Goal: Task Accomplishment & Management: Use online tool/utility

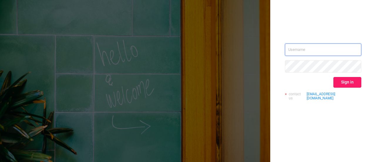
type input "[EMAIL_ADDRESS][DOMAIN_NAME]"
click at [356, 85] on button "Sign in" at bounding box center [347, 82] width 28 height 11
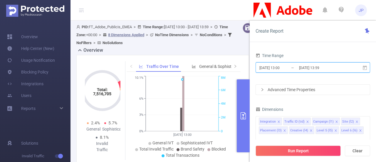
click at [365, 68] on icon at bounding box center [364, 67] width 5 height 5
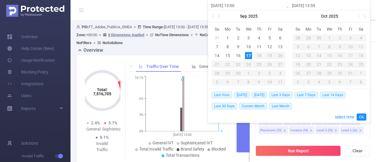
click at [220, 17] on link at bounding box center [219, 16] width 5 height 12
click at [279, 73] on div "30" at bounding box center [279, 73] width 7 height 7
click at [299, 16] on link at bounding box center [299, 16] width 5 height 12
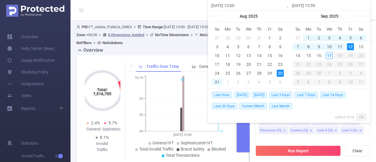
click at [349, 45] on div "12" at bounding box center [350, 46] width 7 height 7
type input "2025-08-30 13:00"
type input "2025-09-12 13:59"
type input "2025-08-30 13:00"
type input "2025-09-12 13:59"
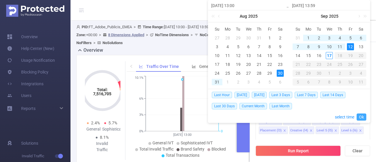
click at [362, 116] on link "Ok" at bounding box center [361, 116] width 10 height 7
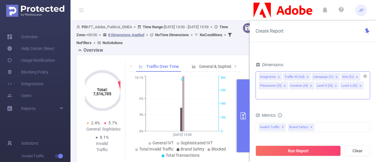
click at [277, 75] on icon "icon: close" at bounding box center [278, 76] width 3 height 3
click at [283, 76] on icon "icon: close" at bounding box center [282, 76] width 3 height 3
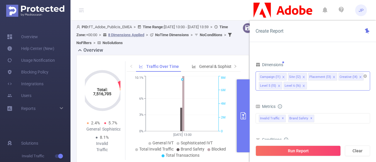
click at [359, 76] on icon "icon: close" at bounding box center [360, 76] width 3 height 3
click at [357, 75] on icon "icon: close" at bounding box center [358, 76] width 3 height 3
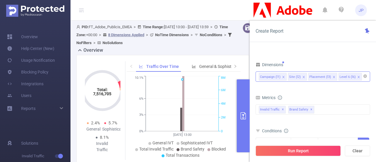
click at [357, 76] on icon "icon: close" at bounding box center [358, 76] width 3 height 3
click at [349, 76] on div "Campaign (l1) Site (l2) Placement (l3)" at bounding box center [313, 77] width 108 height 10
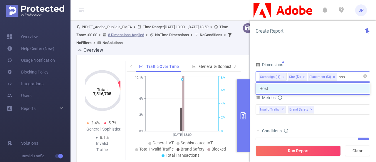
type input "host"
click at [285, 88] on li "Host" at bounding box center [313, 88] width 114 height 9
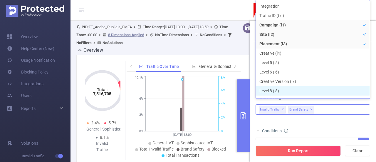
scroll to position [6, 0]
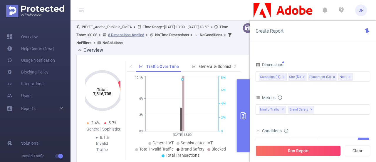
click at [267, 117] on div "Total General IVT Data Centers Disclosed Bots Known Crawlers Irregular Activity…" at bounding box center [312, 112] width 114 height 17
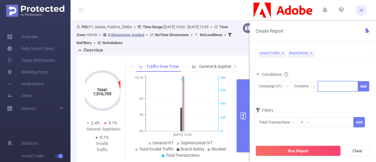
click at [321, 88] on input at bounding box center [322, 86] width 3 height 8
paste input "286888"
type input "286888"
click at [325, 94] on li "286888" at bounding box center [338, 96] width 40 height 9
paste input "287006"
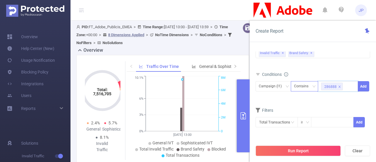
type input "287006"
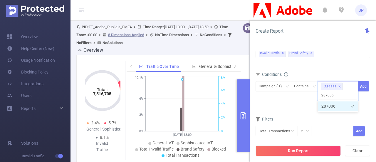
click at [334, 104] on li "287006" at bounding box center [338, 105] width 40 height 9
paste input "287833"
type input "287833"
click at [330, 106] on li "287833" at bounding box center [338, 105] width 40 height 9
paste input "279441"
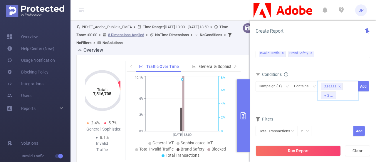
type input "279441"
click at [324, 105] on li "279441" at bounding box center [338, 105] width 40 height 9
paste input "279603"
type input "279603"
click at [334, 104] on li "279603" at bounding box center [338, 105] width 40 height 9
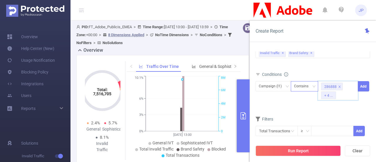
paste input "259407"
type input "259407"
click at [328, 102] on li "259407" at bounding box center [338, 105] width 40 height 9
click at [362, 85] on button "Add" at bounding box center [362, 86] width 11 height 10
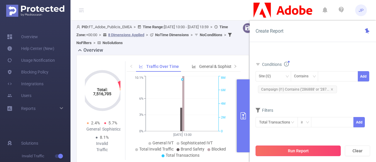
click at [289, 148] on button "Run Report" at bounding box center [297, 150] width 85 height 11
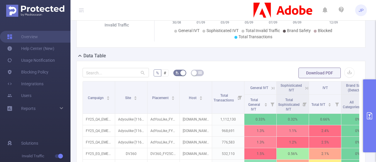
scroll to position [110, 0]
click at [346, 78] on button "button" at bounding box center [349, 73] width 10 height 10
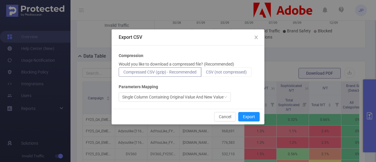
click at [241, 70] on span "CSV (not compressed)" at bounding box center [226, 72] width 41 height 5
click at [206, 73] on input "CSV (not compressed)" at bounding box center [206, 73] width 0 height 0
click at [246, 115] on button "Export" at bounding box center [248, 116] width 21 height 9
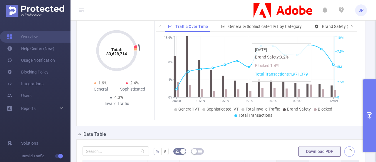
scroll to position [154, 0]
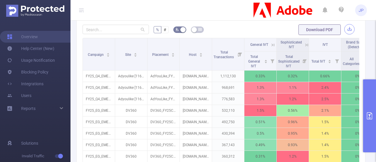
click at [344, 34] on button "button" at bounding box center [349, 29] width 10 height 10
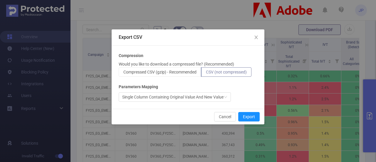
click at [218, 74] on label "CSV (not compressed)" at bounding box center [226, 71] width 50 height 9
click at [206, 73] on input "CSV (not compressed)" at bounding box center [206, 73] width 0 height 0
click at [243, 118] on button "Export" at bounding box center [248, 116] width 21 height 9
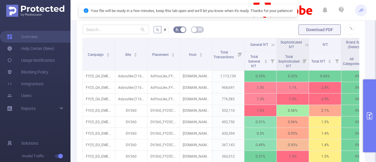
click at [345, 32] on span "Download PDF" at bounding box center [326, 29] width 56 height 5
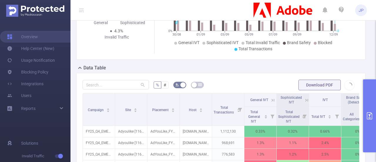
scroll to position [99, 0]
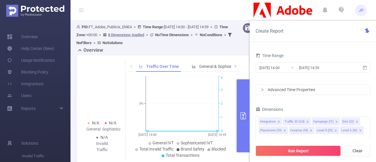
click at [110, 78] on icon at bounding box center [102, 90] width 59 height 59
click at [104, 77] on icon at bounding box center [102, 90] width 59 height 59
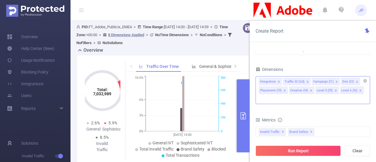
click at [278, 82] on icon "icon: close" at bounding box center [278, 81] width 3 height 3
click at [283, 80] on icon "icon: close" at bounding box center [282, 81] width 3 height 3
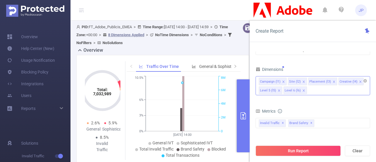
click at [277, 91] on icon "icon: close" at bounding box center [278, 90] width 3 height 3
click at [277, 90] on icon "icon: close" at bounding box center [278, 90] width 3 height 3
click at [268, 119] on span "Invalid Traffic ✕" at bounding box center [272, 123] width 27 height 8
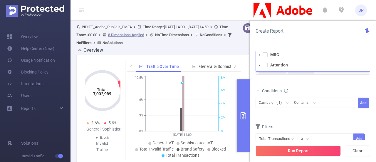
click at [290, 122] on div "Filters" at bounding box center [312, 127] width 114 height 10
click at [296, 66] on span "Brand Safety ✕" at bounding box center [301, 70] width 26 height 8
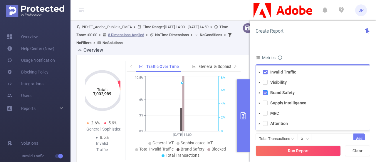
click at [266, 90] on span at bounding box center [265, 92] width 5 height 5
click at [264, 70] on span at bounding box center [265, 72] width 5 height 5
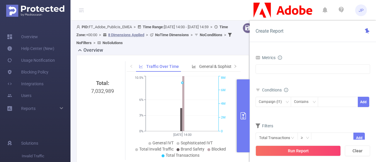
click at [277, 51] on div "Time Range 2025-09-17 14:00 _ 2025-09-17 14:59 Advanced Time Properties Dimensi…" at bounding box center [312, 108] width 126 height 127
click at [268, 64] on div "Invalid Traffic Visibility Brand Safety Supply Intelligence MRC Attention" at bounding box center [312, 68] width 114 height 9
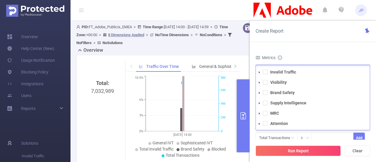
click at [268, 68] on li "Invalid Traffic" at bounding box center [313, 72] width 114 height 8
click at [259, 71] on icon "icon: caret-down" at bounding box center [259, 72] width 1 height 2
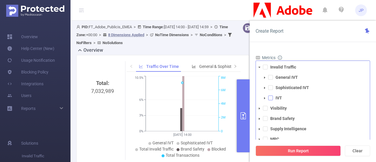
click at [269, 95] on span at bounding box center [270, 97] width 5 height 5
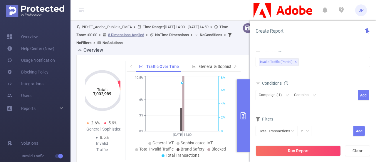
click at [285, 36] on div "Create Report" at bounding box center [312, 31] width 126 height 21
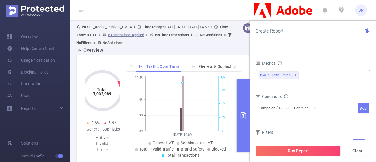
click at [305, 70] on div "Invalid Traffic General IVT Sophisticated IVT IVT Visibility Brand Safety Suppl…" at bounding box center [312, 75] width 114 height 10
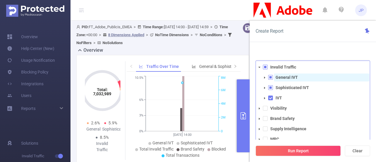
click at [305, 73] on span "General IVT" at bounding box center [321, 77] width 95 height 8
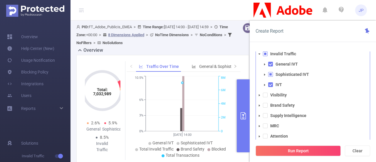
click at [260, 104] on icon "icon: caret-down" at bounding box center [259, 105] width 3 height 3
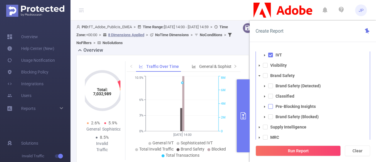
click at [272, 104] on span at bounding box center [270, 106] width 5 height 5
click at [270, 114] on span at bounding box center [270, 116] width 5 height 5
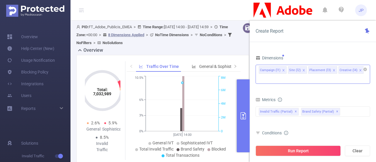
click at [297, 95] on div "Metrics" at bounding box center [312, 100] width 114 height 10
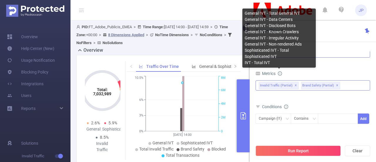
click at [292, 82] on span "Invalid Traffic (partial) ✕" at bounding box center [279, 86] width 40 height 8
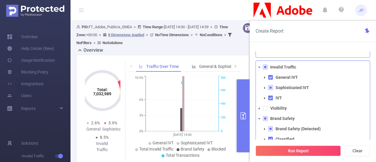
click at [271, 85] on span at bounding box center [270, 87] width 5 height 5
click at [269, 75] on span at bounding box center [270, 77] width 5 height 5
click at [269, 85] on span at bounding box center [270, 87] width 5 height 5
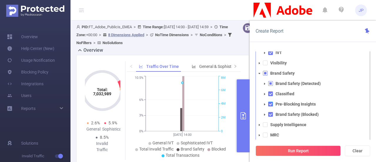
click at [271, 102] on span at bounding box center [270, 104] width 5 height 5
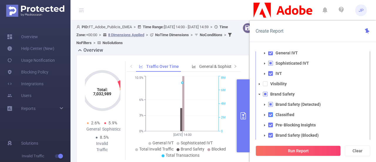
click at [269, 112] on span at bounding box center [270, 114] width 5 height 5
click at [268, 122] on span at bounding box center [270, 124] width 5 height 5
click at [270, 122] on span at bounding box center [270, 124] width 5 height 5
click at [271, 112] on span at bounding box center [270, 114] width 5 height 5
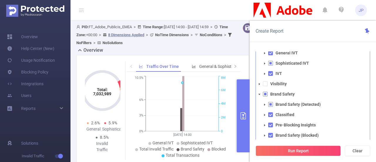
click at [271, 102] on span at bounding box center [270, 104] width 5 height 5
click at [271, 112] on span at bounding box center [270, 114] width 5 height 5
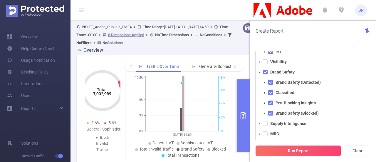
click at [278, 147] on button "Run Report" at bounding box center [297, 150] width 85 height 11
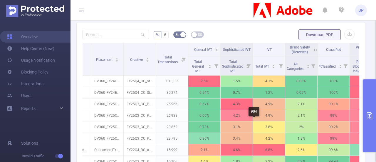
scroll to position [0, 117]
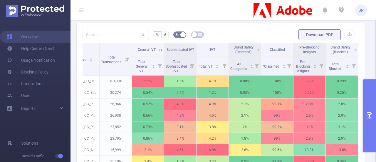
click at [374, 116] on button "primary" at bounding box center [369, 115] width 13 height 73
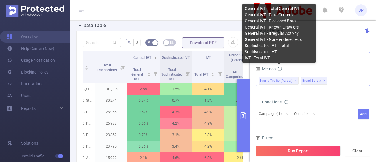
click at [277, 77] on span "Invalid Traffic (partial) ✕" at bounding box center [279, 81] width 40 height 8
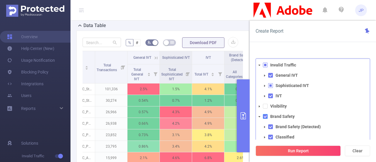
click at [264, 114] on span at bounding box center [265, 116] width 5 height 5
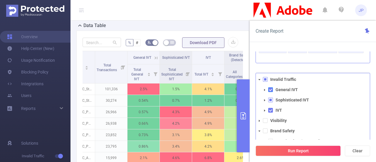
click at [269, 87] on span at bounding box center [270, 89] width 5 height 5
